Goal: Task Accomplishment & Management: Manage account settings

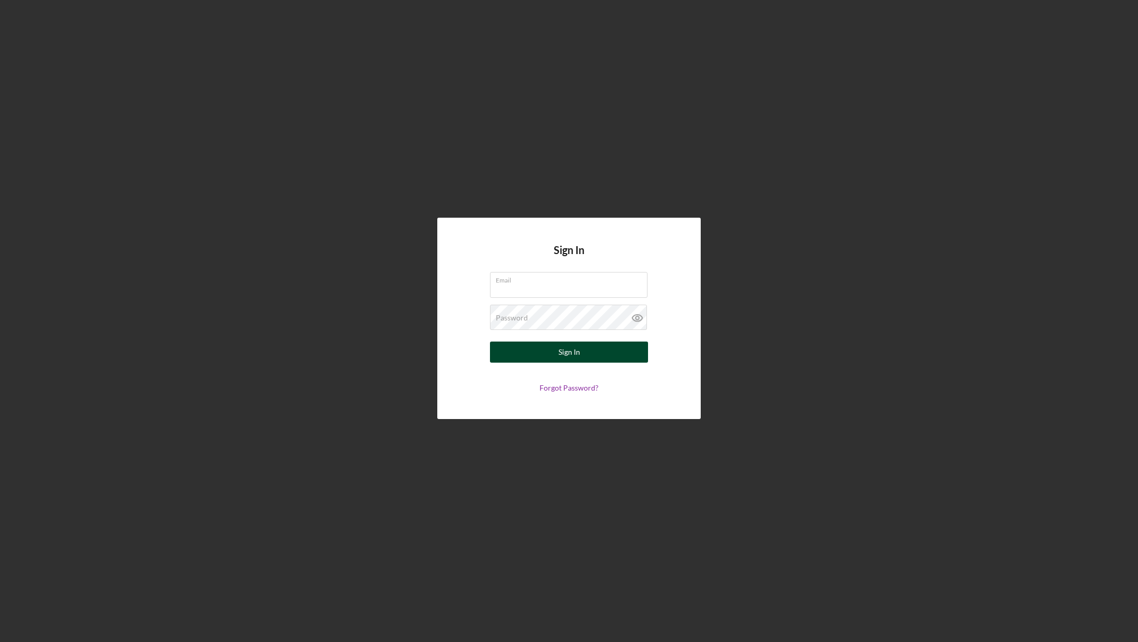
type input "[EMAIL_ADDRESS][DOMAIN_NAME]"
click at [514, 354] on button "Sign In" at bounding box center [569, 351] width 158 height 21
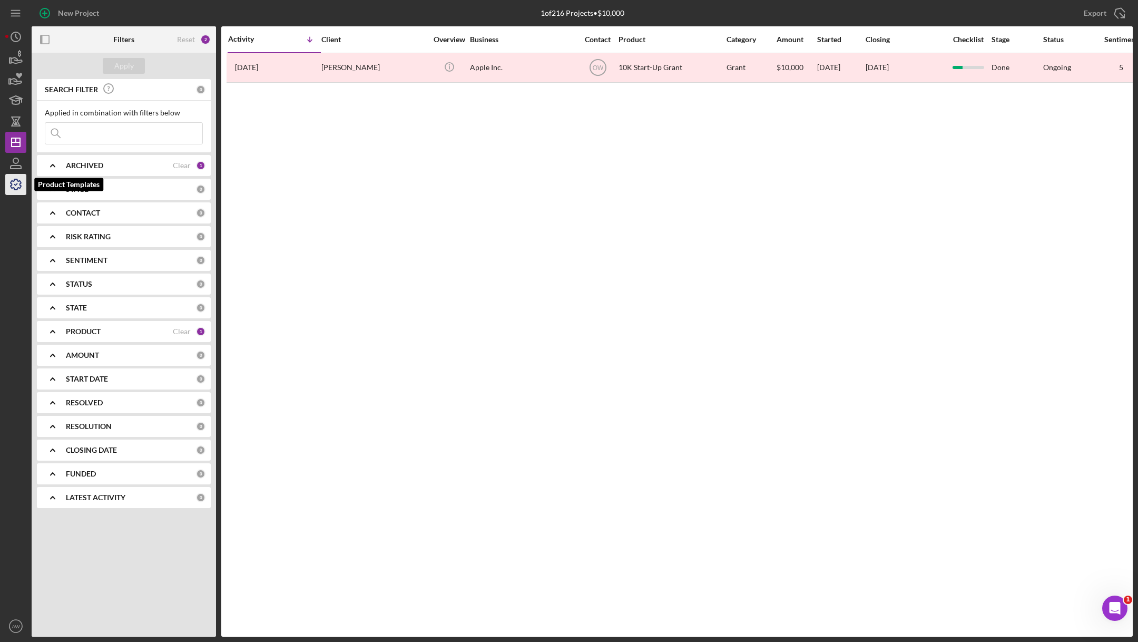
click at [8, 186] on icon "button" at bounding box center [16, 184] width 26 height 26
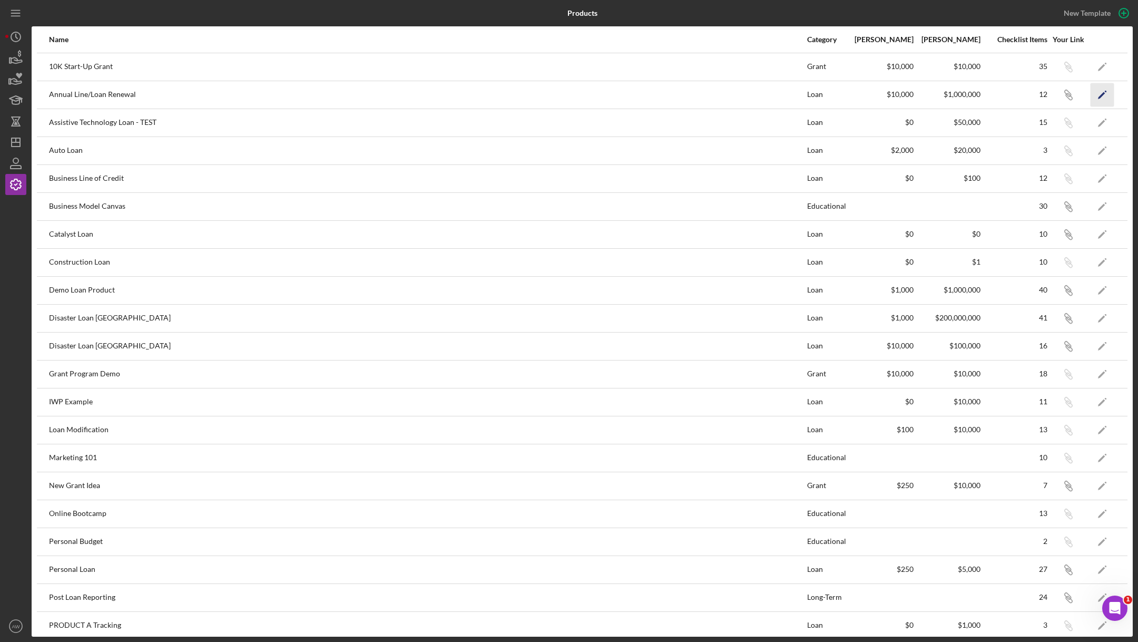
click at [1105, 93] on icon "Icon/Edit" at bounding box center [1102, 95] width 24 height 24
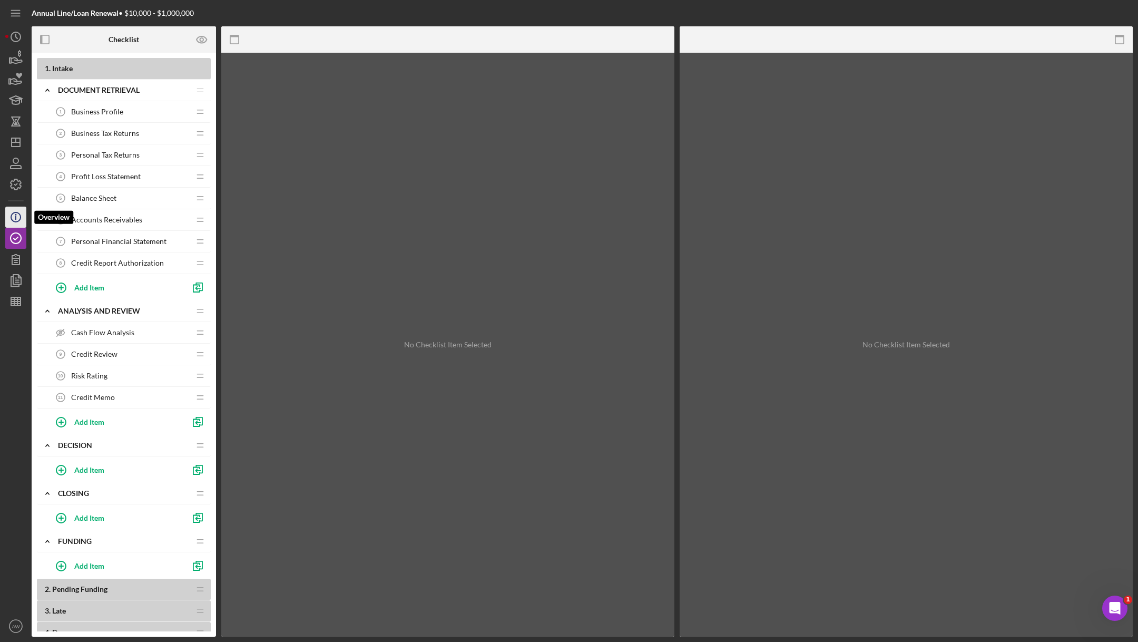
click at [8, 214] on icon "Icon/Info" at bounding box center [16, 217] width 26 height 26
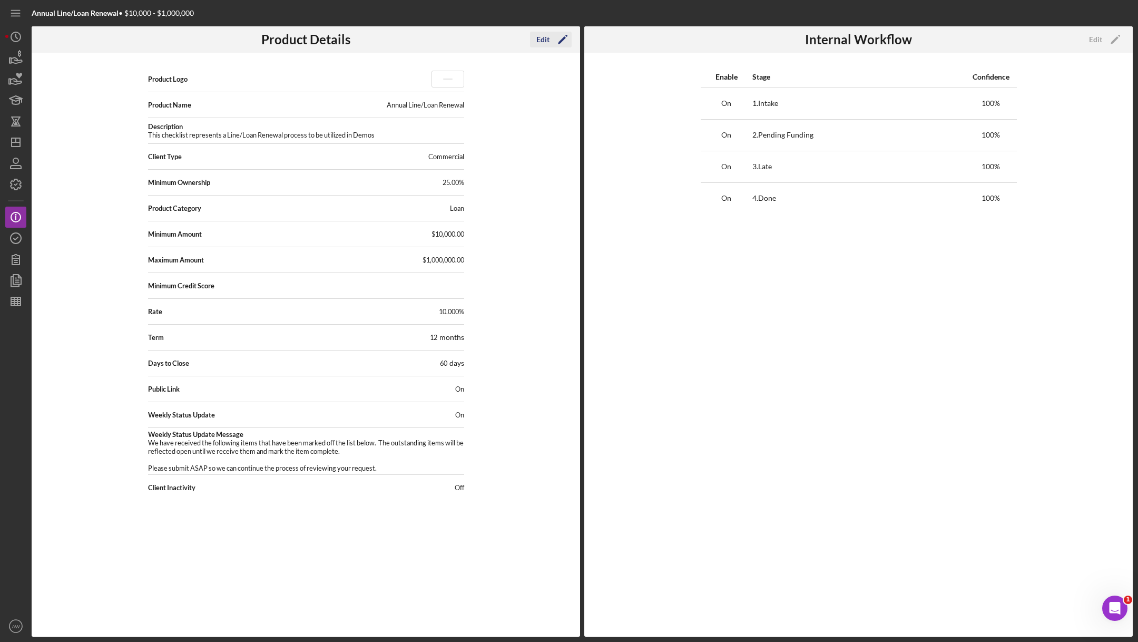
click at [547, 41] on div "Edit" at bounding box center [542, 40] width 13 height 16
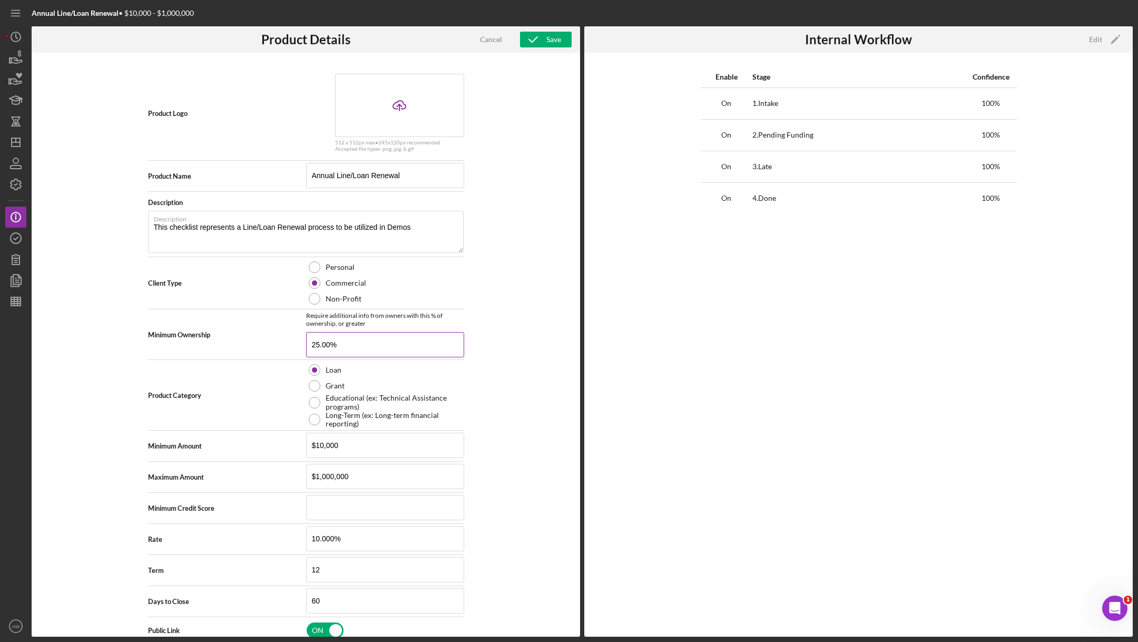
click at [349, 345] on input "25.00%" at bounding box center [385, 344] width 158 height 25
type input "5.99%"
click at [540, 37] on icon "button" at bounding box center [533, 39] width 26 height 26
